Goal: Check status: Check status

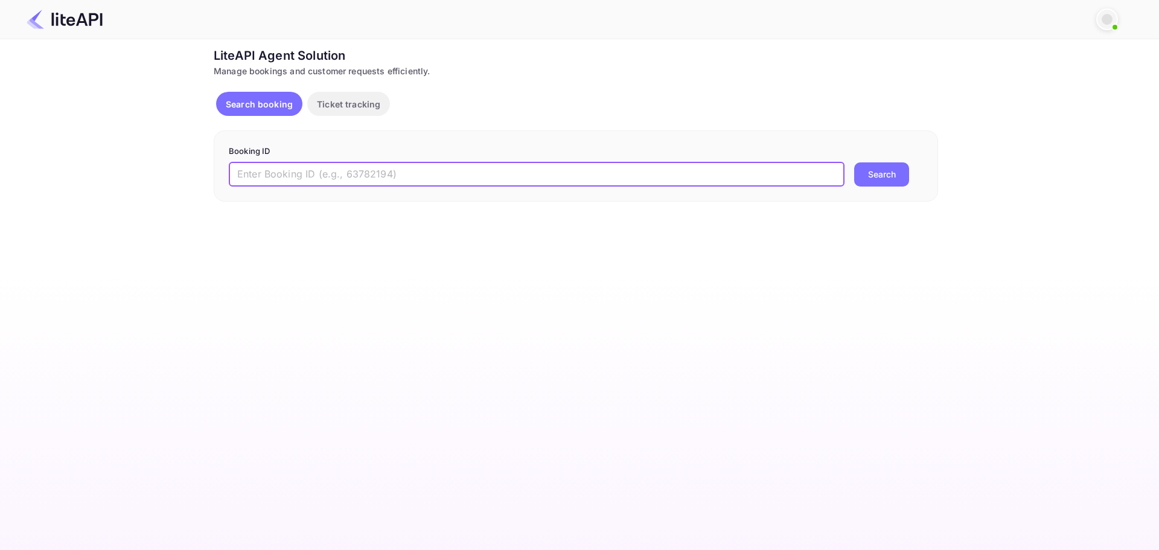
click at [445, 174] on input "text" at bounding box center [537, 174] width 616 height 24
paste input "8792943"
type input "8792943"
click at [854, 162] on button "Search" at bounding box center [881, 174] width 55 height 24
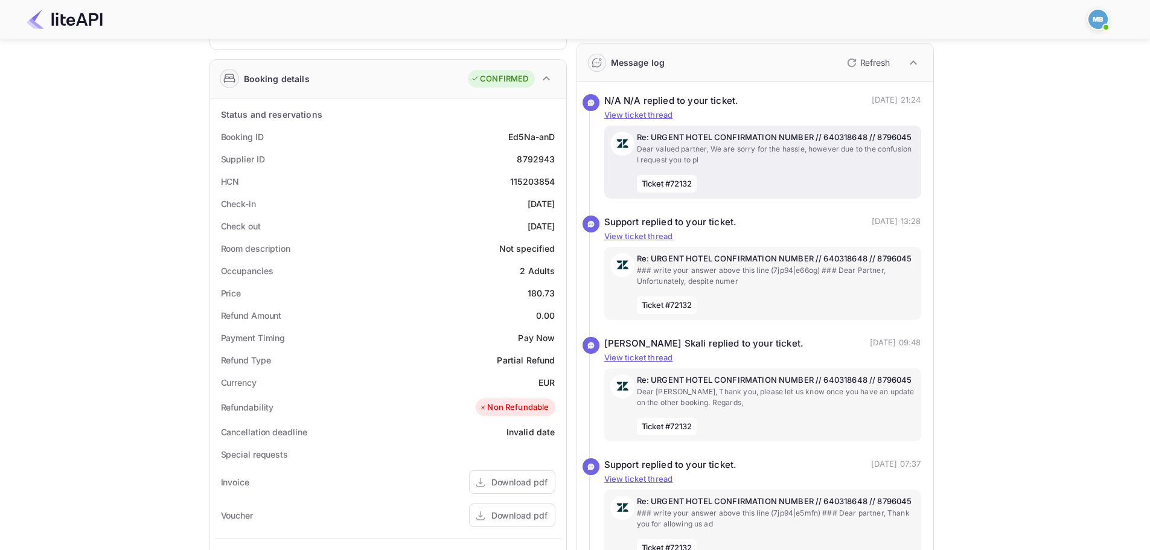
scroll to position [181, 0]
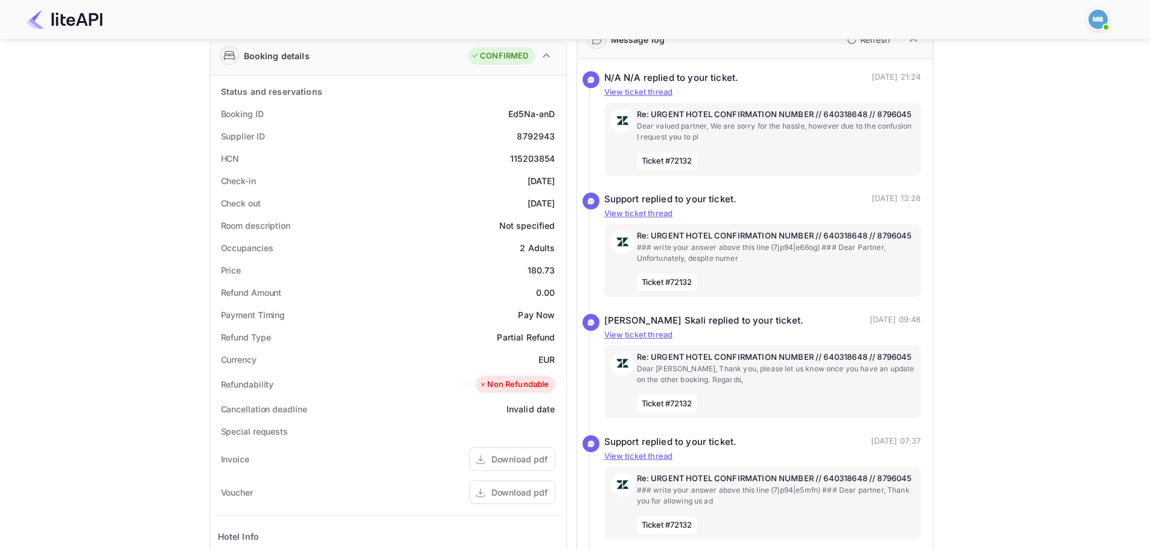
drag, startPoint x: 521, startPoint y: 135, endPoint x: 557, endPoint y: 135, distance: 35.6
click at [557, 135] on div "Supplier ID 8792943" at bounding box center [388, 136] width 346 height 22
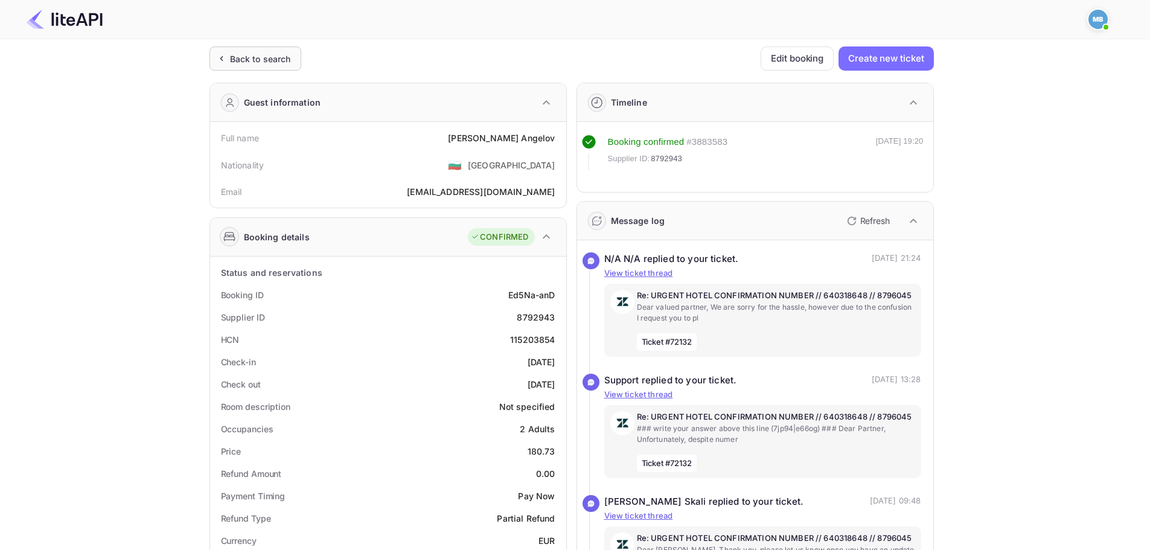
click at [264, 59] on div "Back to search" at bounding box center [260, 59] width 61 height 13
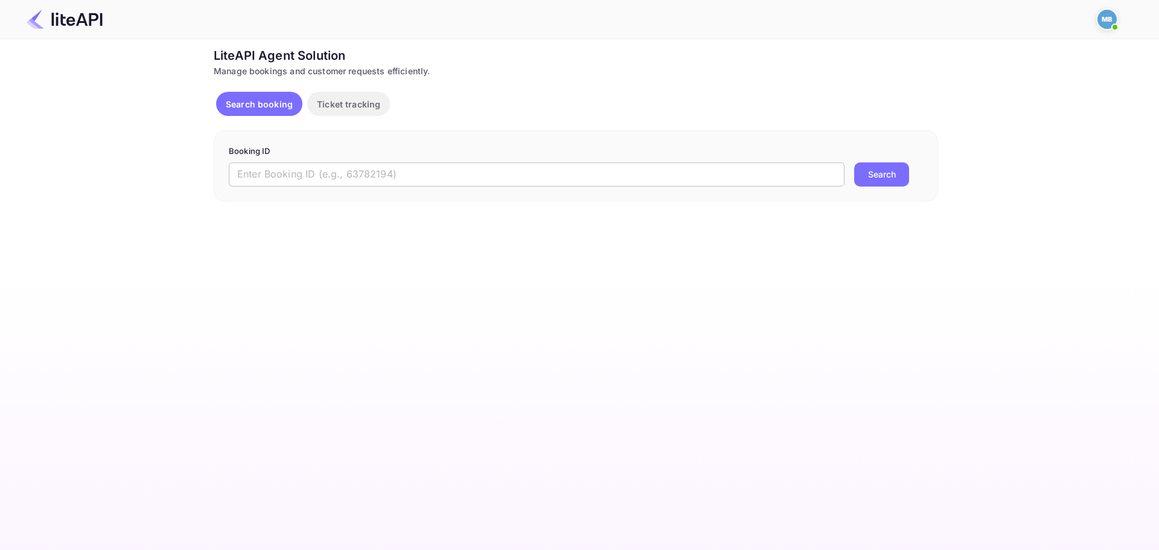
click at [444, 173] on input "text" at bounding box center [537, 174] width 616 height 24
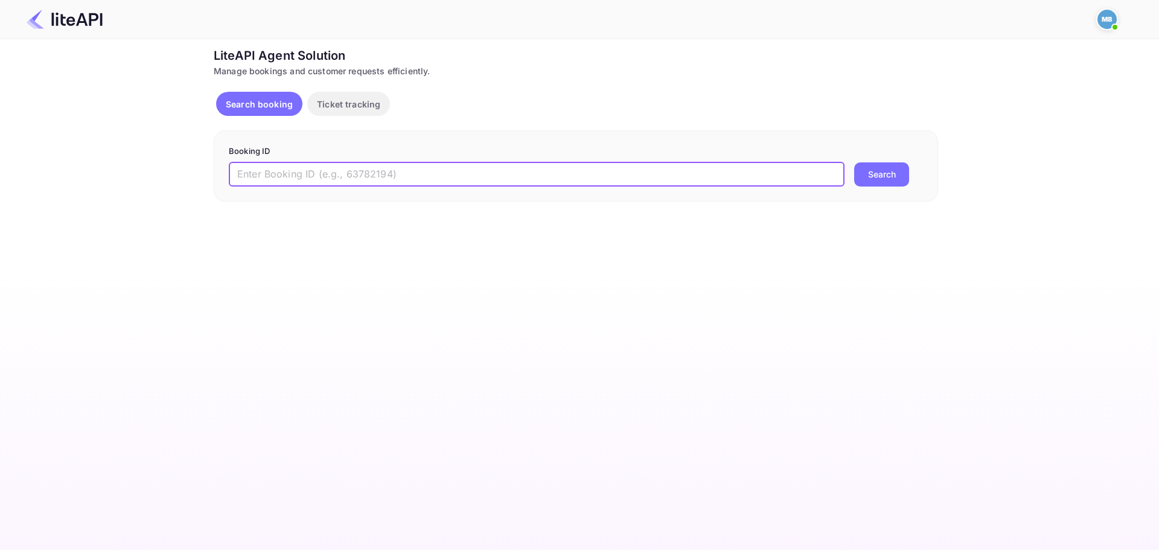
paste input "8792962"
type input "8792962"
click at [854, 162] on button "Search" at bounding box center [881, 174] width 55 height 24
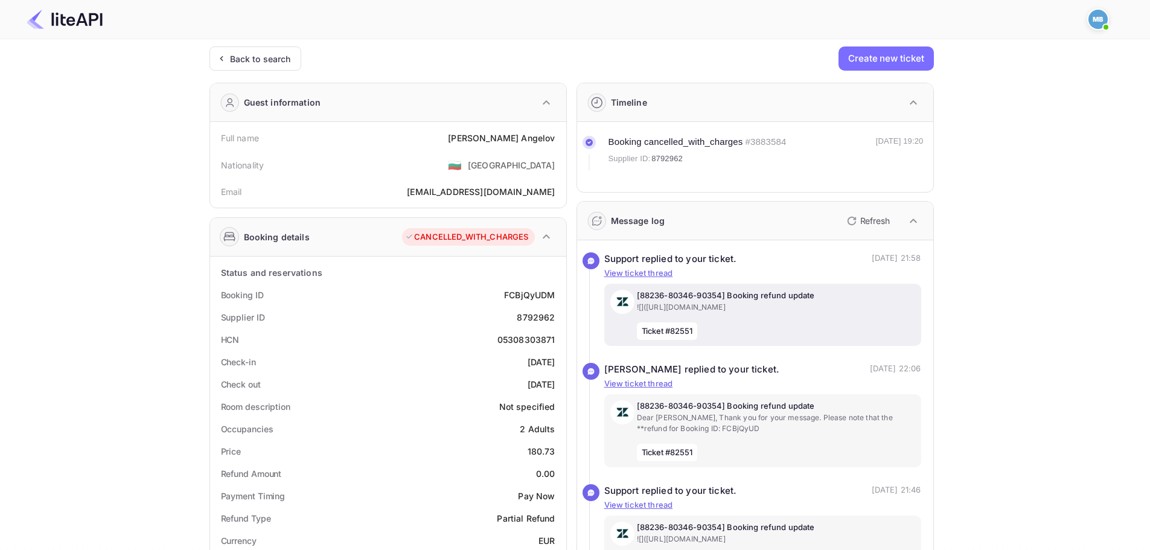
click at [744, 293] on p "[88236-80346-90354] Booking refund update" at bounding box center [776, 296] width 278 height 12
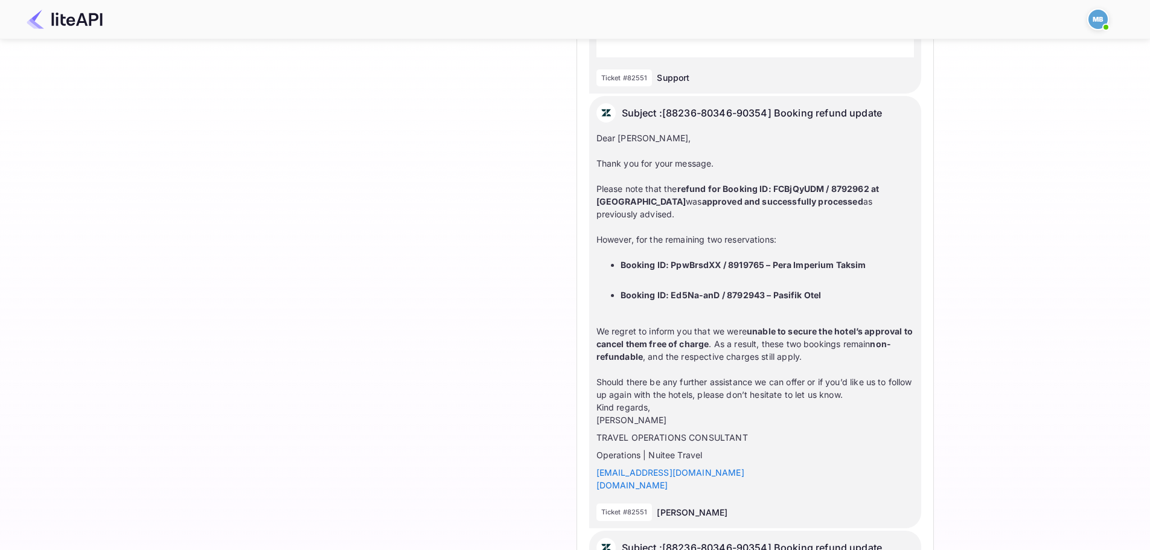
scroll to position [1207, 0]
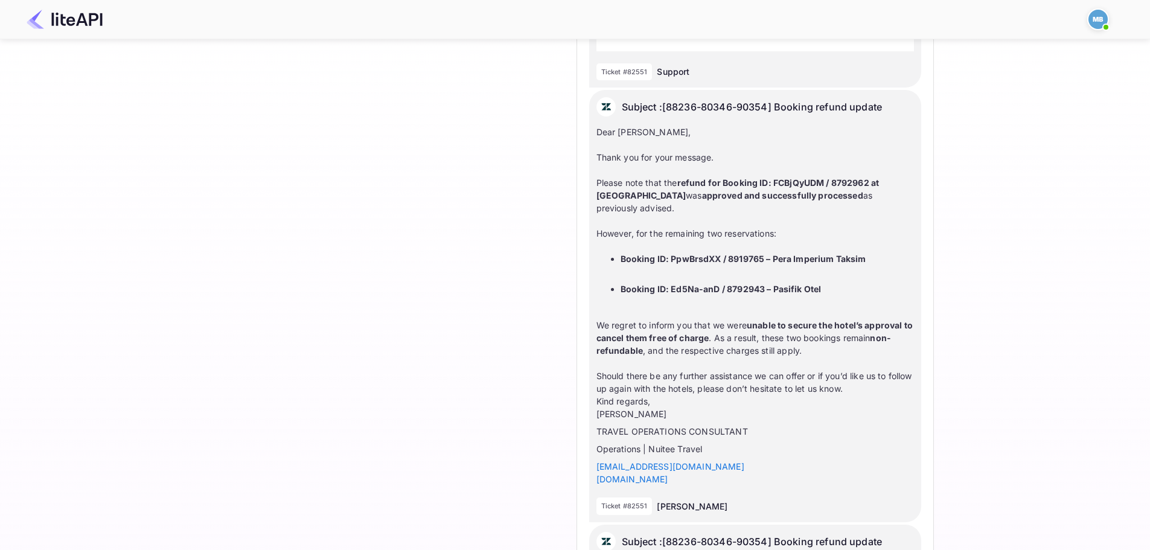
click at [860, 182] on strong "refund for Booking ID: FCBjQyUDM / 8792962 at [GEOGRAPHIC_DATA]" at bounding box center [737, 188] width 283 height 23
copy strong "8792962"
